Goal: Task Accomplishment & Management: Complete application form

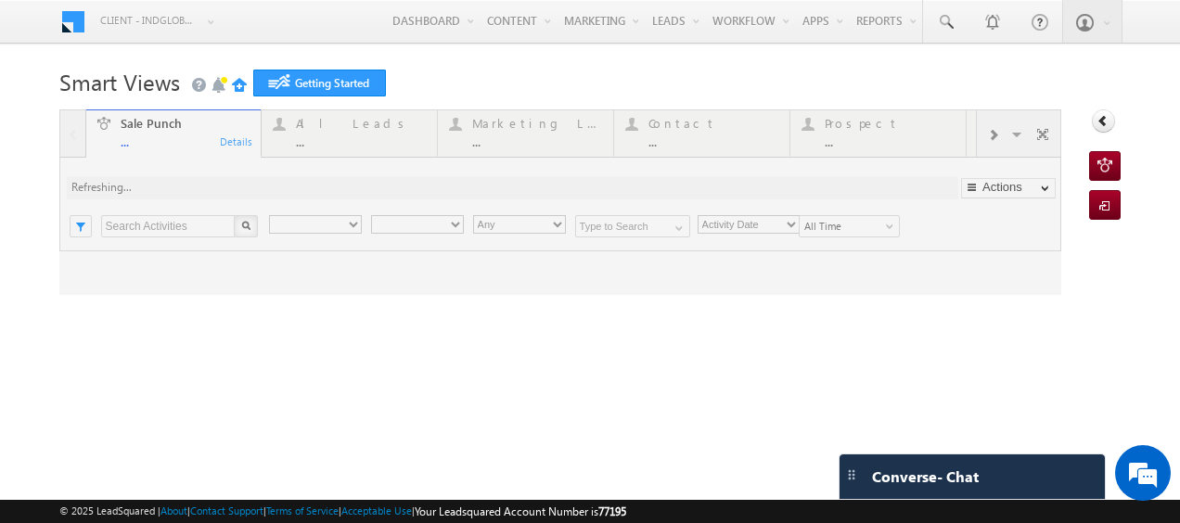
type input "Any Owner"
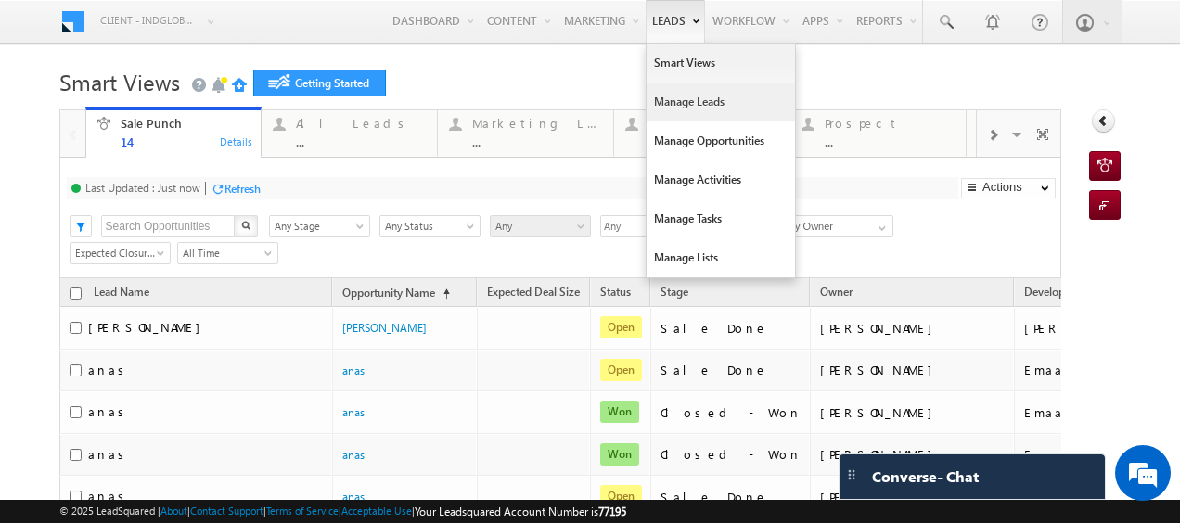
click at [670, 96] on link "Manage Leads" at bounding box center [721, 102] width 148 height 39
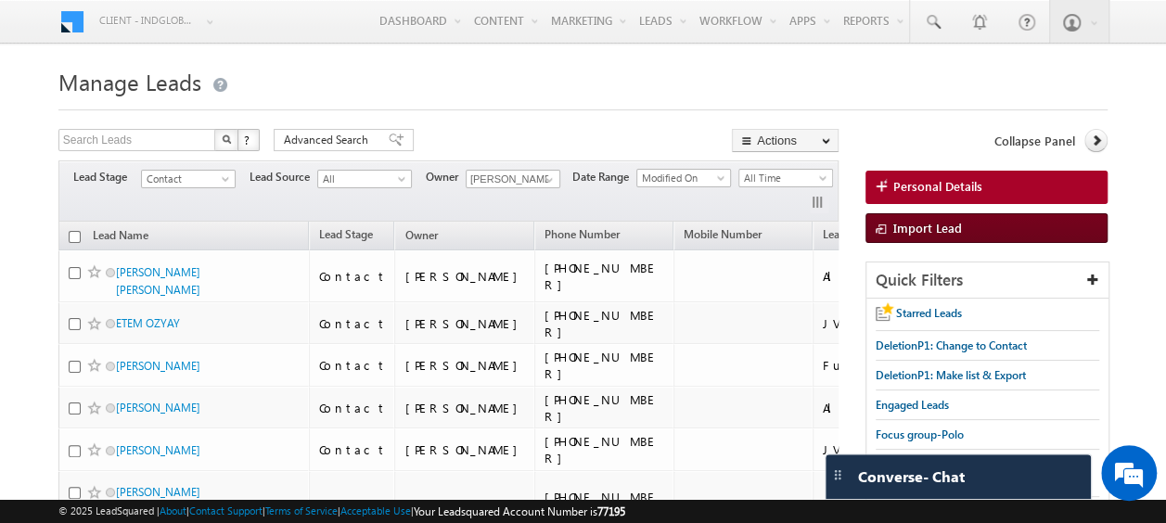
click at [921, 228] on span "Import Lead" at bounding box center [927, 228] width 69 height 16
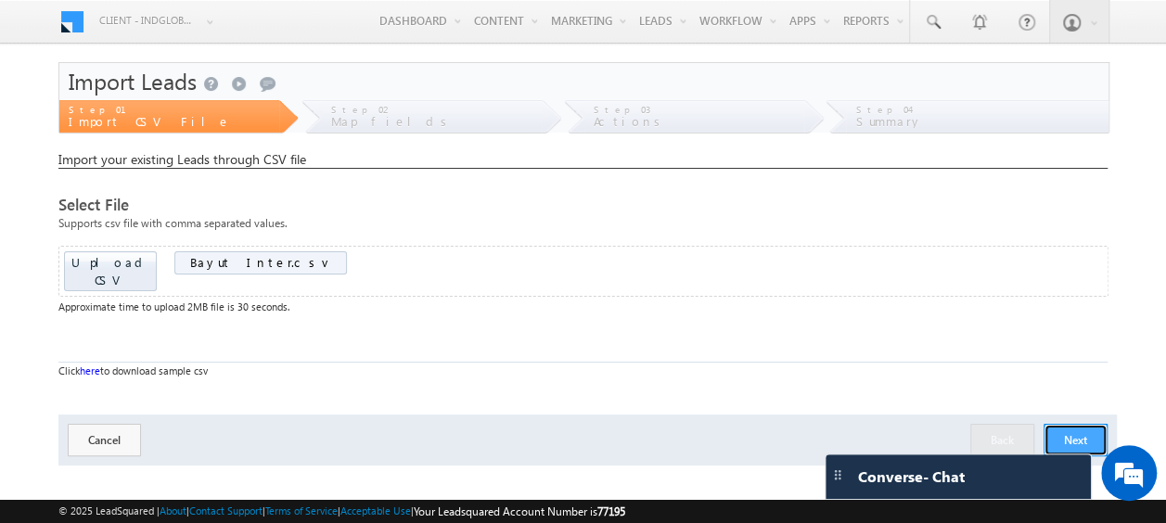
click at [1067, 424] on button "Next" at bounding box center [1075, 440] width 64 height 32
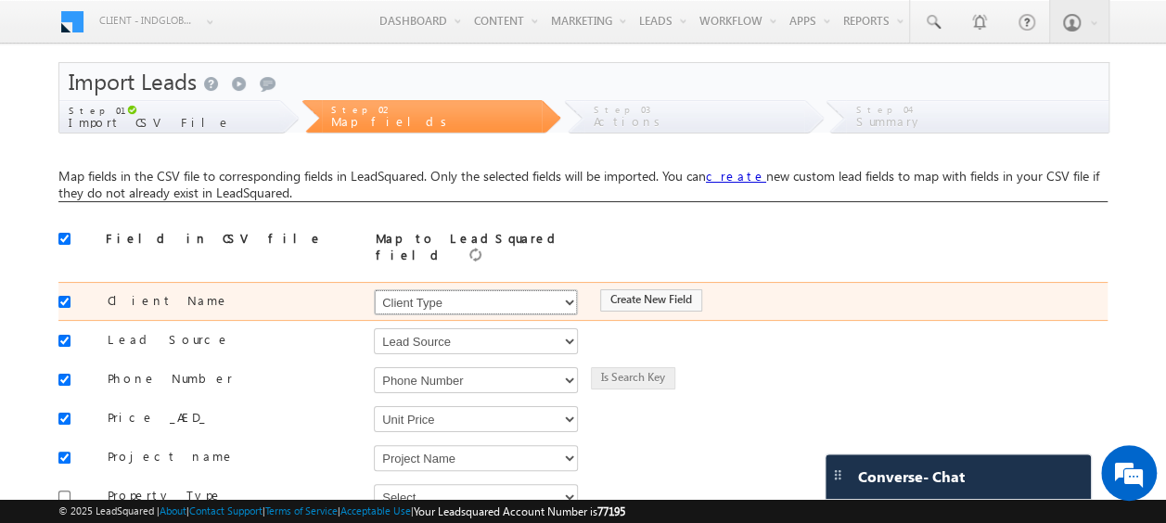
click at [459, 301] on select "Select Select Address 1 Address 2 Budget Building Name Buyer Persona Called Cam…" at bounding box center [476, 302] width 204 height 26
select select "FirstName"
click at [374, 289] on select "Select Select Address 1 Address 2 Budget Building Name Buyer Persona Called Cam…" at bounding box center [476, 302] width 204 height 26
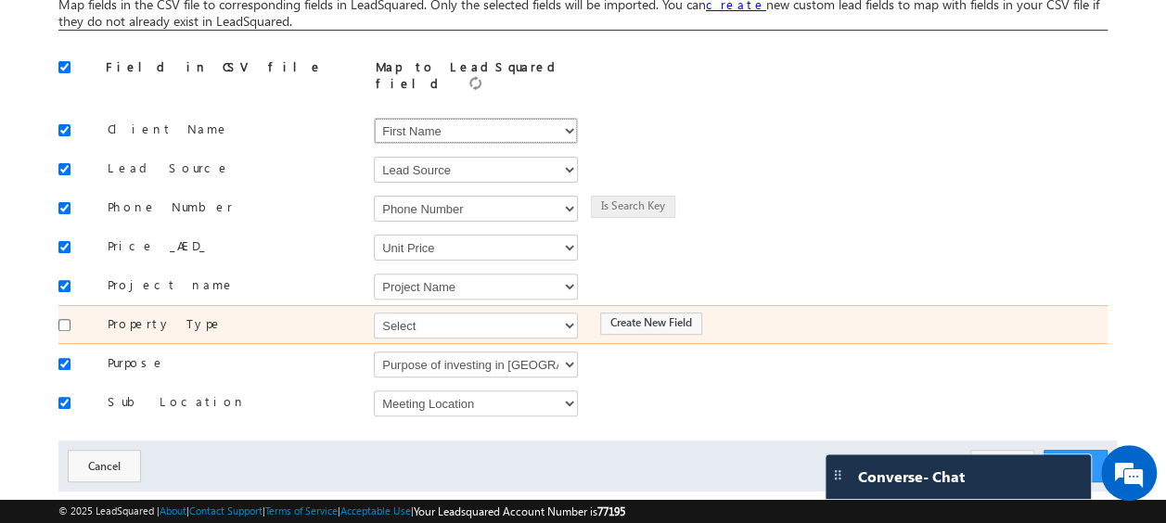
scroll to position [176, 0]
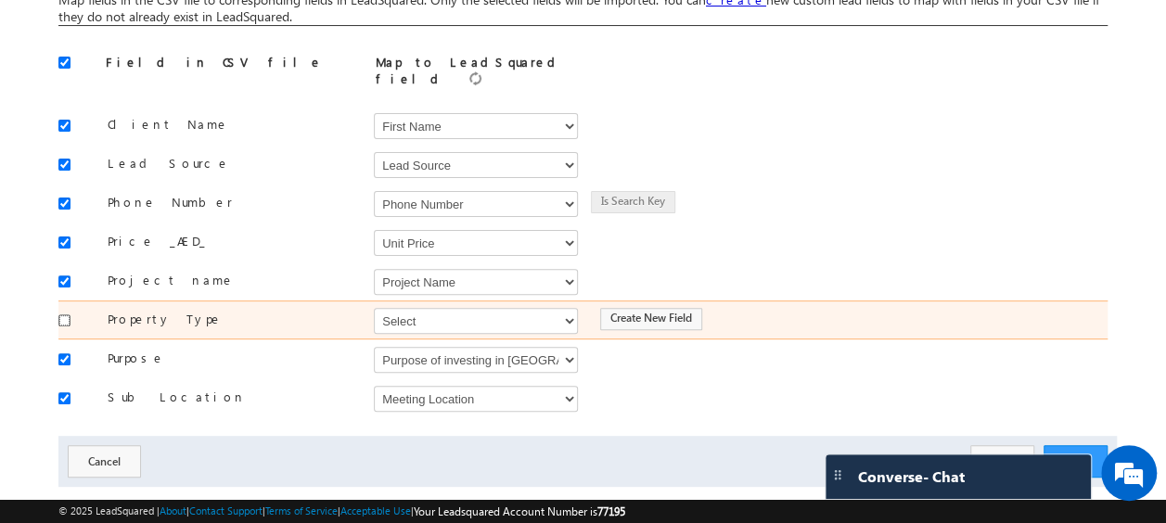
click at [67, 314] on input "checkbox" at bounding box center [64, 320] width 12 height 12
checkbox input "true"
click at [417, 311] on select "Select Select Address 1 Address 2 Budget Building Name Buyer Persona Called Cam…" at bounding box center [476, 321] width 204 height 26
select select "mx_Unit_Type"
click at [374, 308] on select "Select Select Address 1 Address 2 Budget Building Name Buyer Persona Called Cam…" at bounding box center [476, 321] width 204 height 26
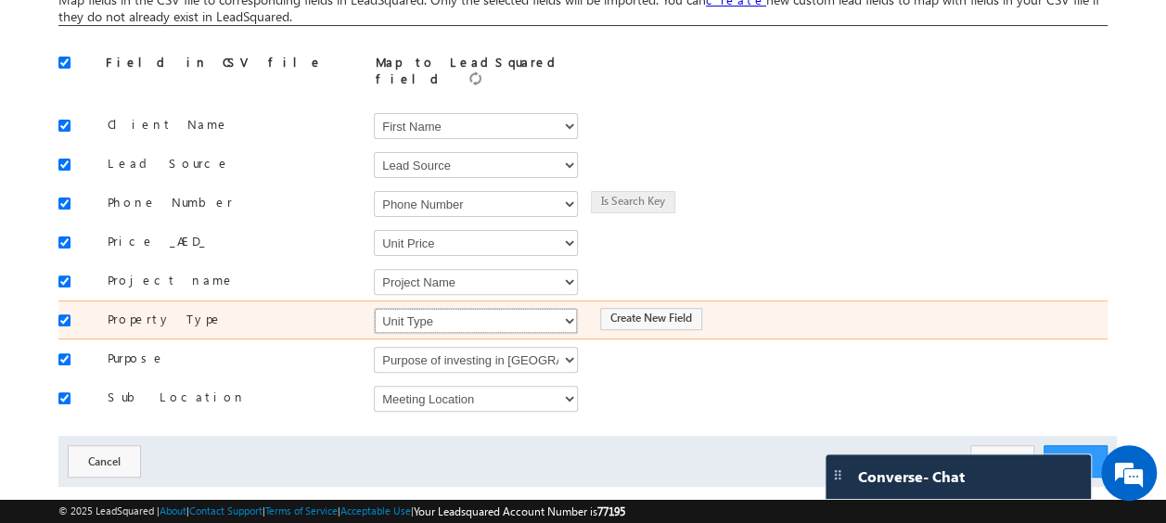
scroll to position [200, 0]
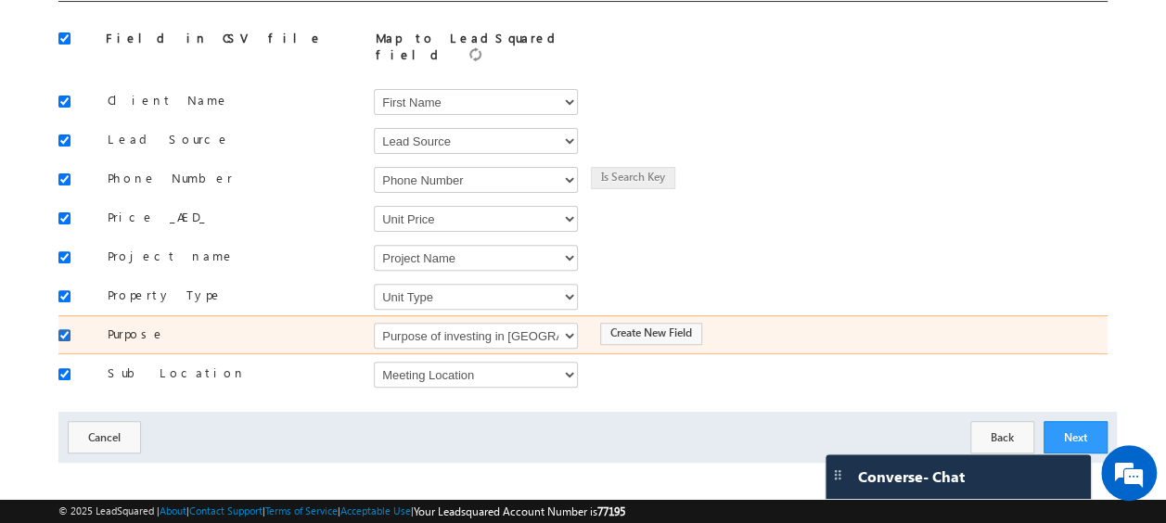
click at [63, 329] on input "checkbox" at bounding box center [64, 335] width 12 height 12
checkbox input "false"
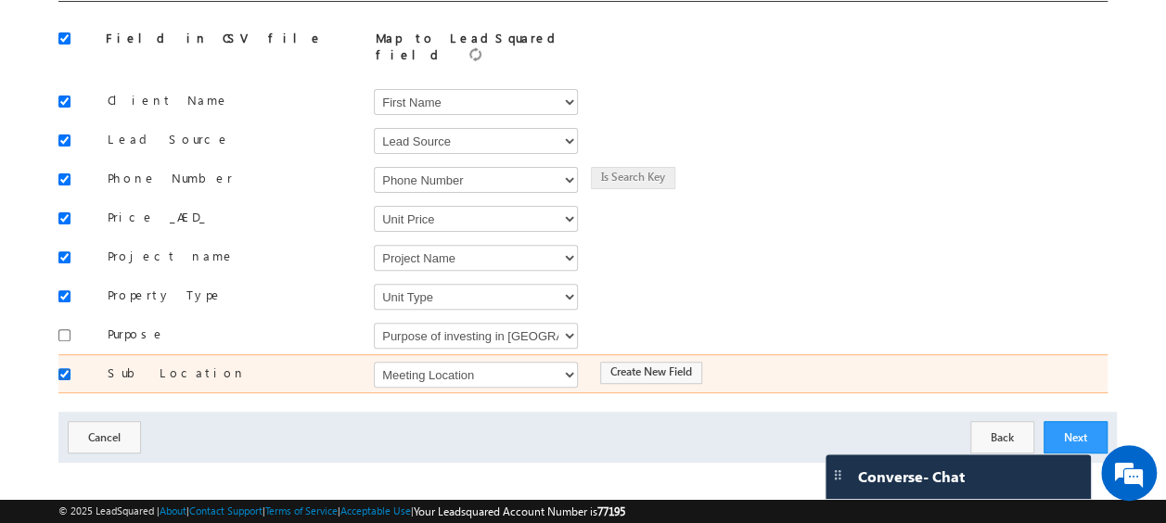
click at [60, 368] on input "checkbox" at bounding box center [64, 374] width 12 height 12
checkbox input "false"
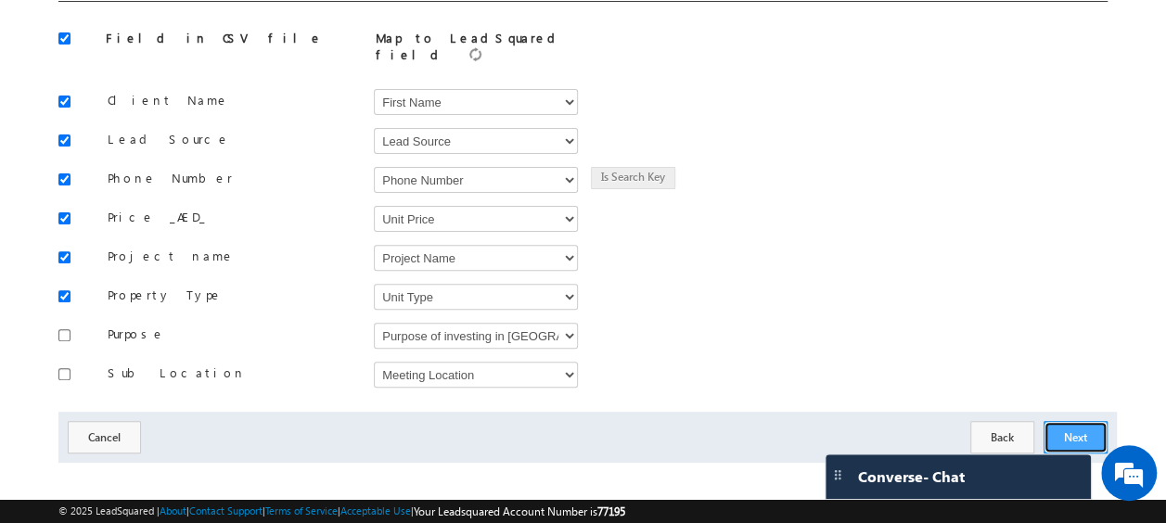
click at [1069, 427] on button "Next" at bounding box center [1075, 437] width 64 height 32
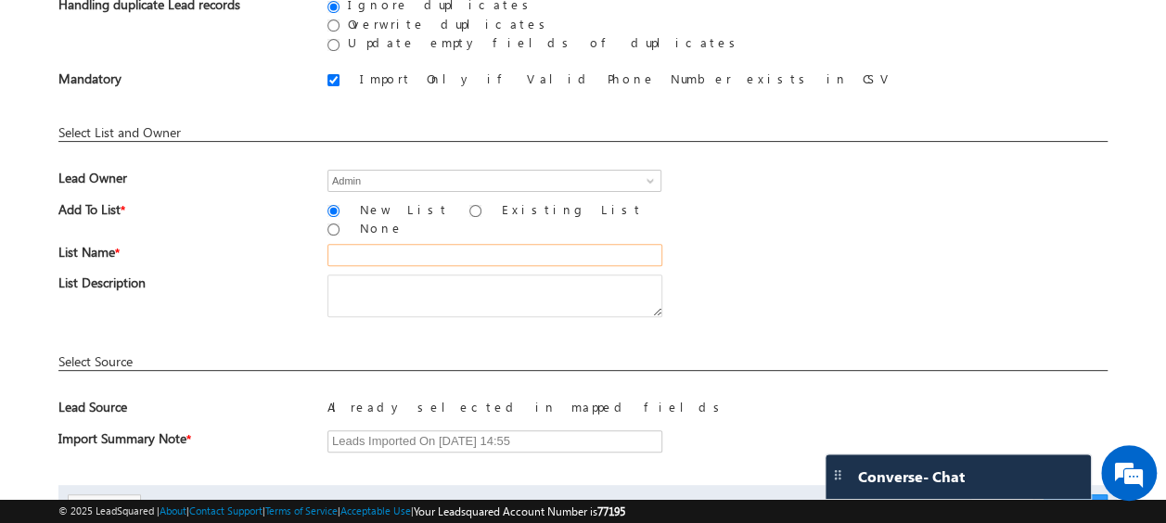
click at [396, 244] on input "text" at bounding box center [494, 255] width 335 height 22
type input "bayut_International_01"
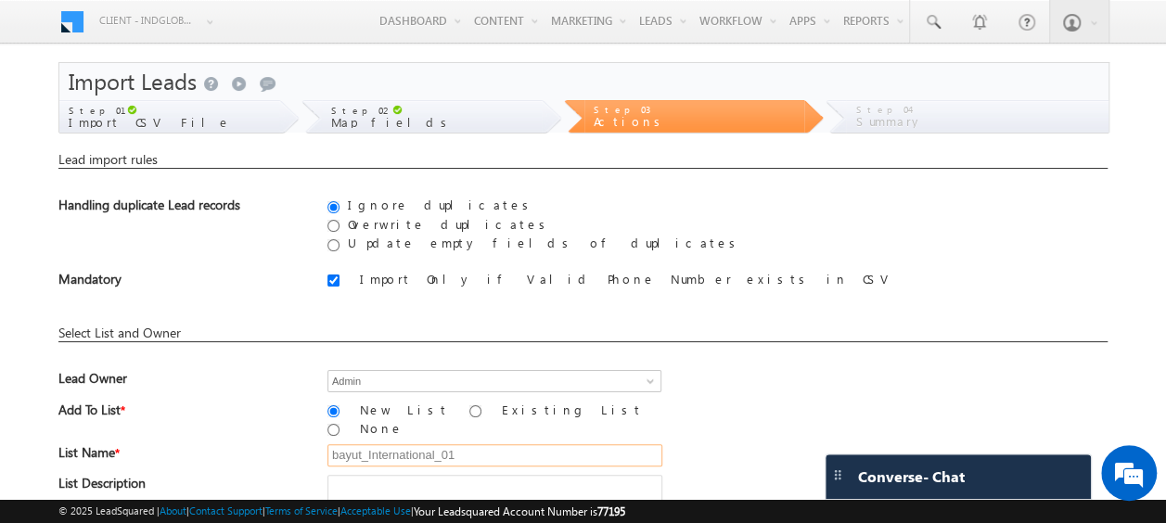
scroll to position [273, 0]
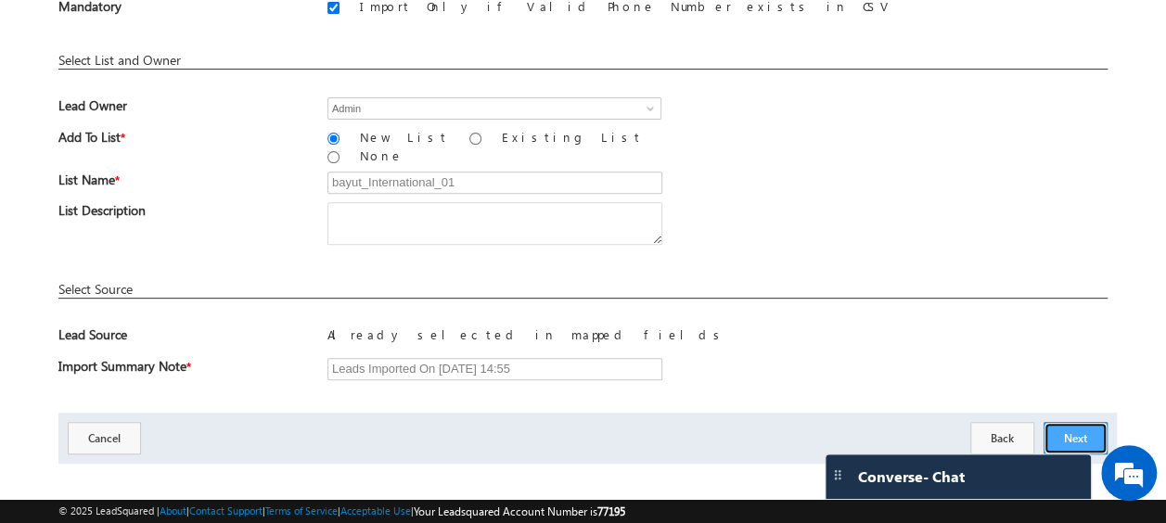
click at [1083, 422] on button "Next" at bounding box center [1075, 438] width 64 height 32
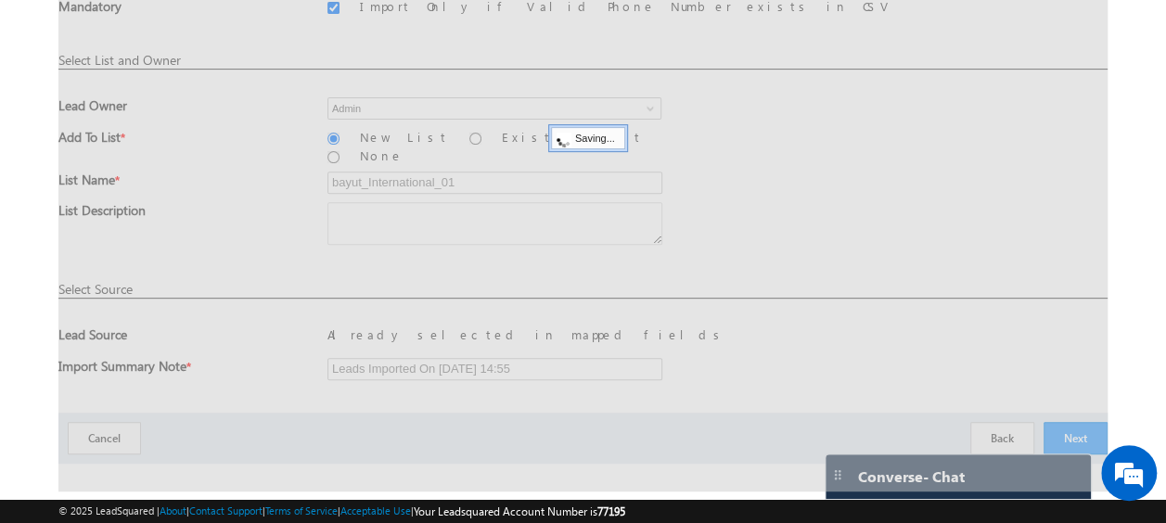
scroll to position [49, 0]
